Goal: Browse casually

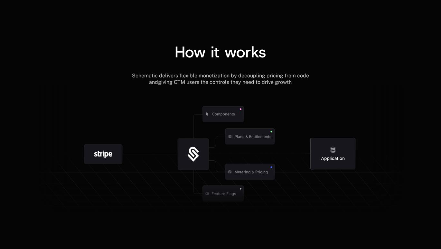
scroll to position [727, 0]
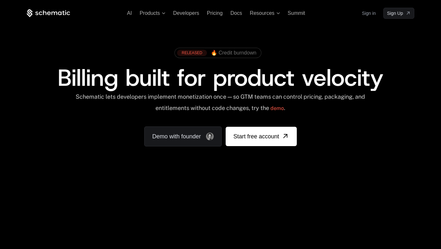
scroll to position [727, 0]
